Goal: Task Accomplishment & Management: Complete application form

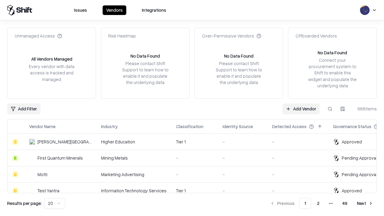
click at [301, 109] on link "Add Vendor" at bounding box center [301, 109] width 38 height 11
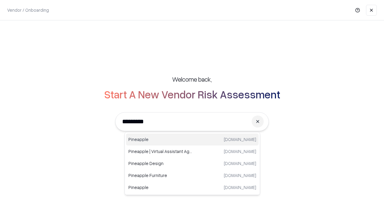
click at [192, 140] on div "Pineapple [DOMAIN_NAME]" at bounding box center [192, 140] width 133 height 12
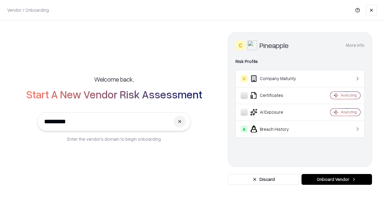
type input "*********"
click at [337, 179] on button "Onboard Vendor" at bounding box center [337, 179] width 71 height 11
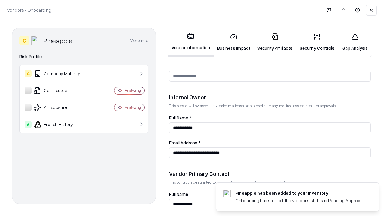
scroll to position [311, 0]
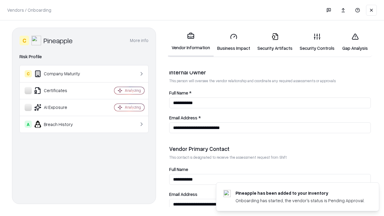
click at [234, 42] on link "Business Impact" at bounding box center [234, 42] width 40 height 28
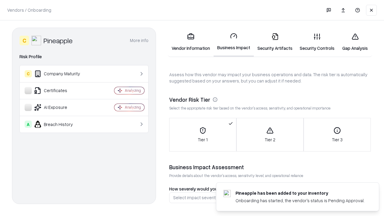
click at [355, 42] on link "Gap Analysis" at bounding box center [355, 42] width 34 height 28
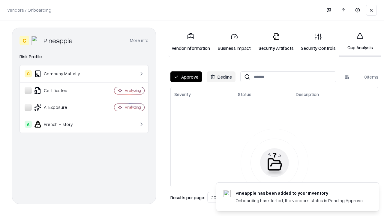
click at [186, 77] on button "Approve" at bounding box center [186, 76] width 32 height 11
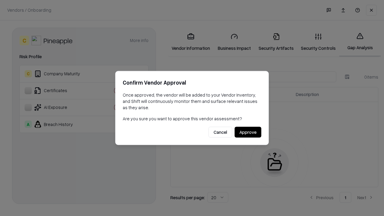
click at [248, 132] on button "Approve" at bounding box center [248, 132] width 27 height 11
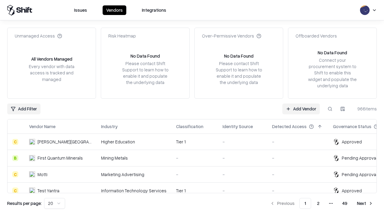
type input "*********"
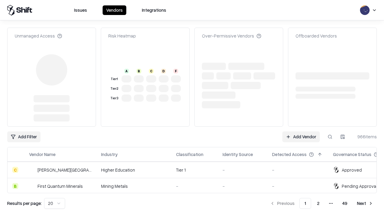
click at [301, 131] on link "Add Vendor" at bounding box center [301, 136] width 38 height 11
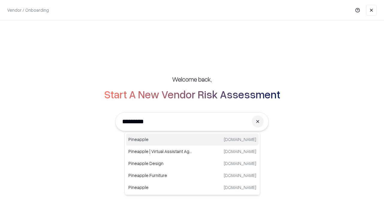
click at [192, 140] on div "Pineapple [DOMAIN_NAME]" at bounding box center [192, 140] width 133 height 12
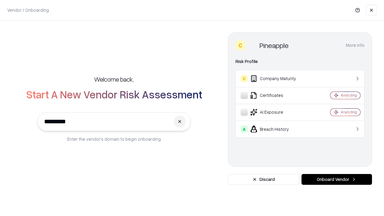
type input "*********"
click at [337, 179] on button "Onboard Vendor" at bounding box center [337, 179] width 71 height 11
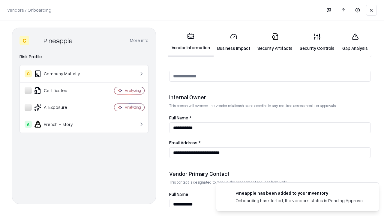
scroll to position [311, 0]
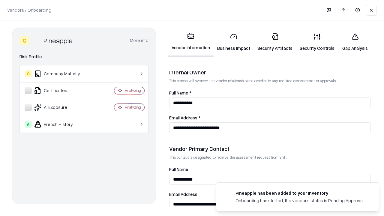
click at [355, 42] on link "Gap Analysis" at bounding box center [355, 42] width 34 height 28
